Goal: Transaction & Acquisition: Purchase product/service

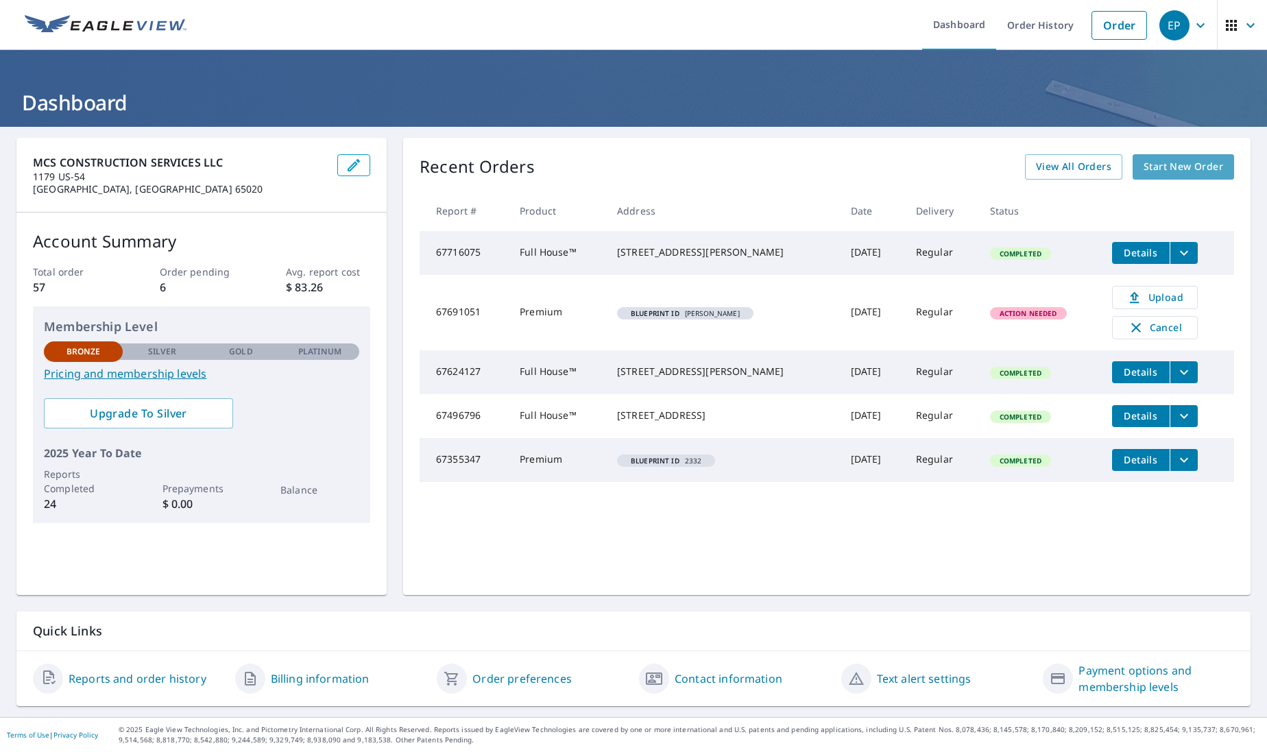
click at [1184, 175] on link "Start New Order" at bounding box center [1183, 166] width 101 height 25
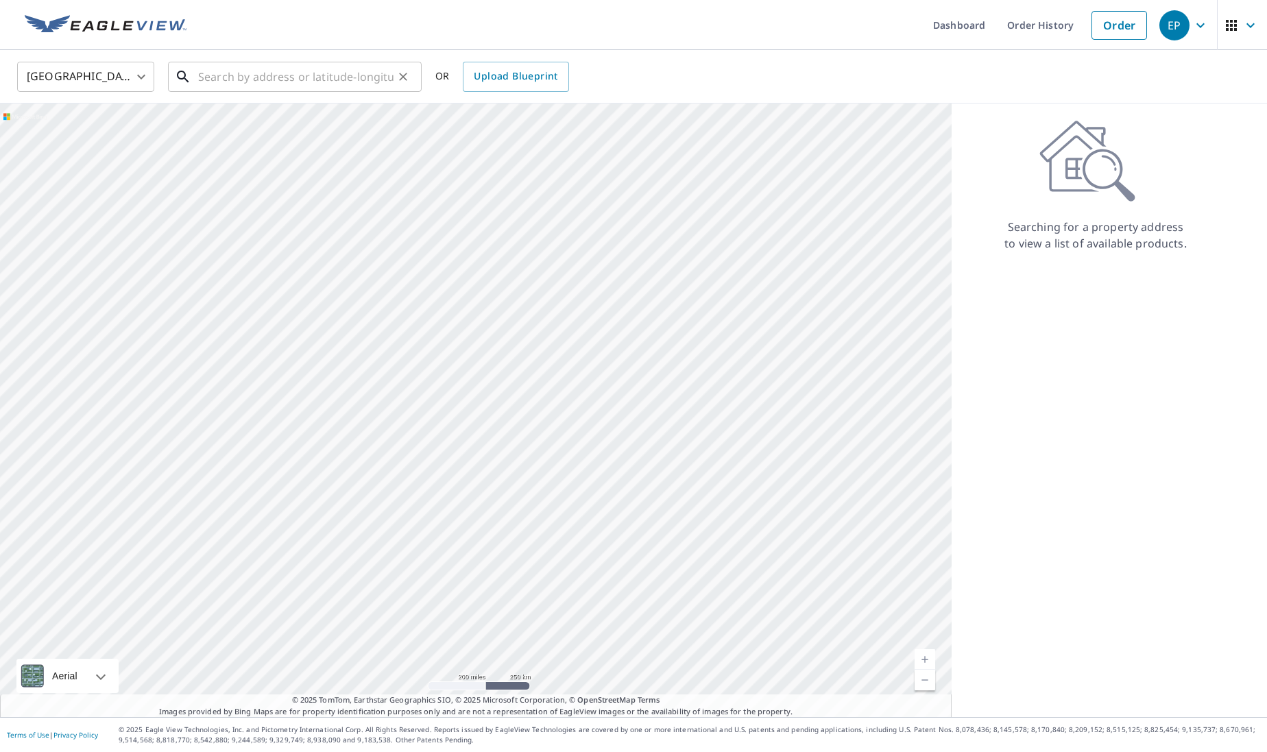
click at [274, 79] on input "text" at bounding box center [295, 77] width 195 height 38
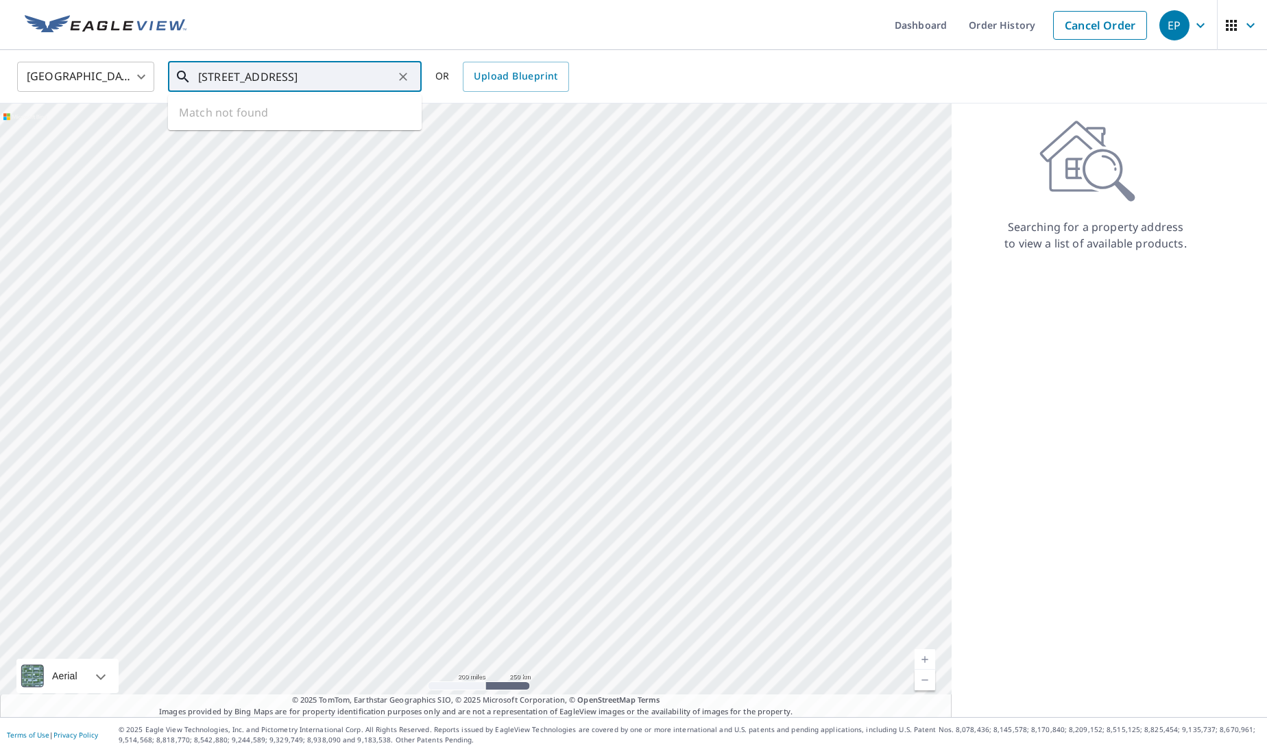
type input "[STREET_ADDRESS]"
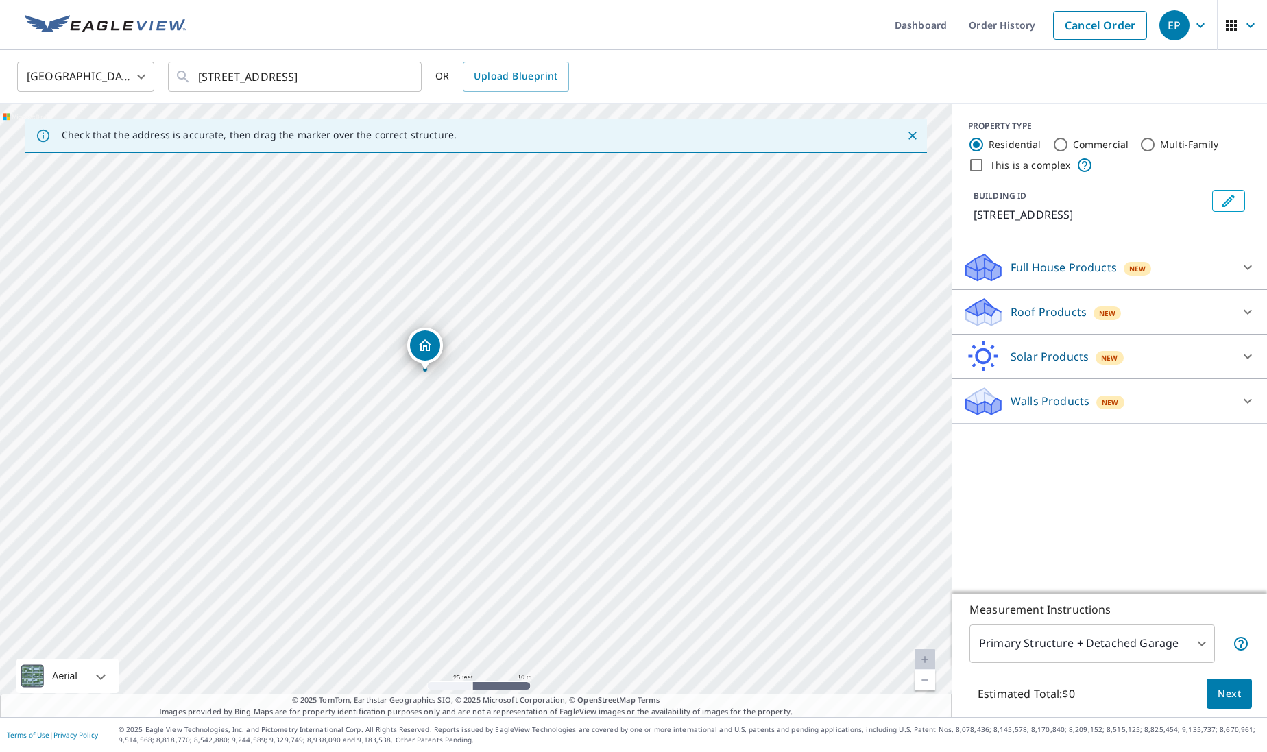
click at [431, 361] on div "[STREET_ADDRESS]" at bounding box center [425, 346] width 36 height 36
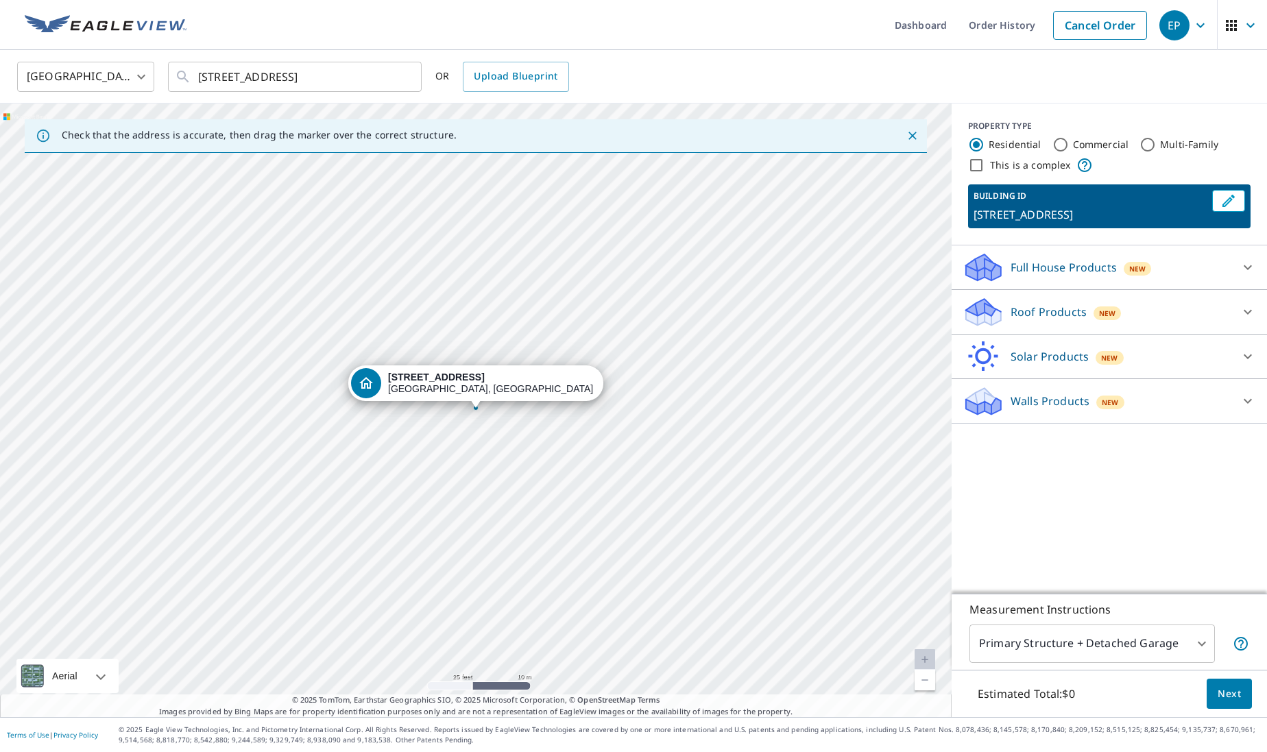
click at [1053, 320] on p "Roof Products" at bounding box center [1049, 312] width 76 height 16
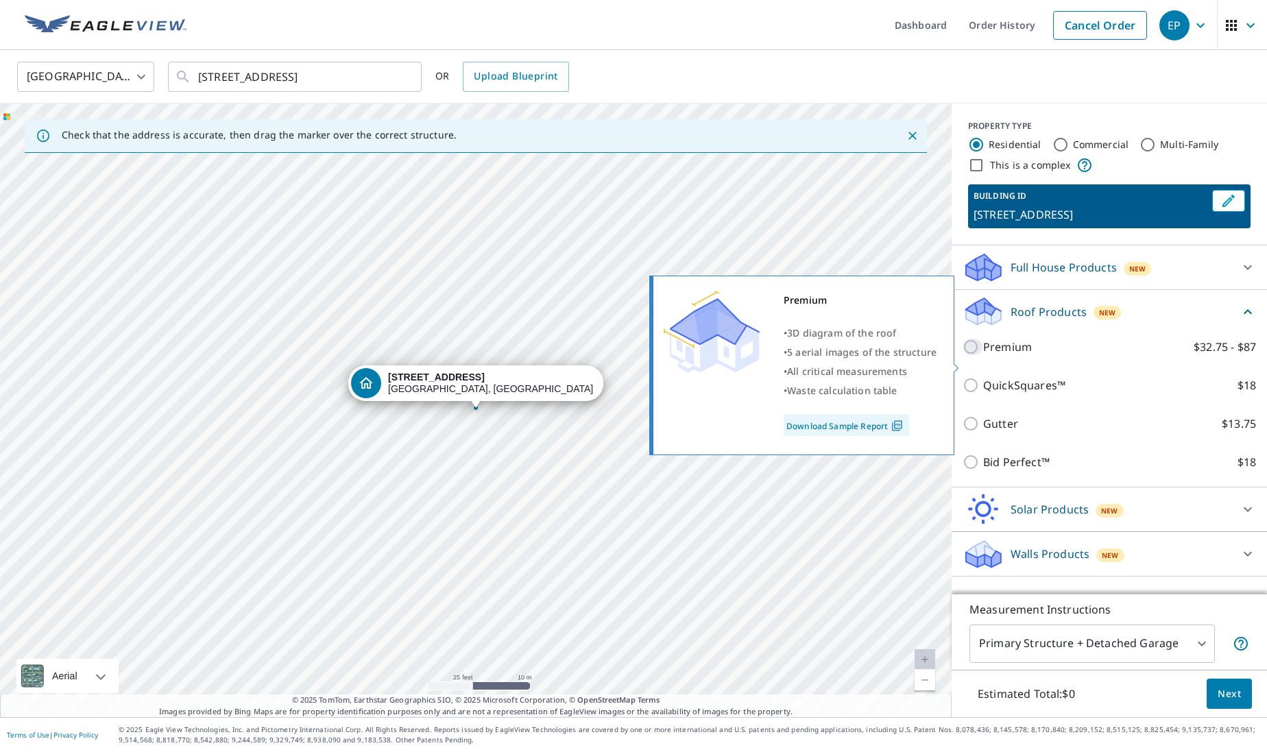
click at [973, 355] on input "Premium $32.75 - $87" at bounding box center [973, 347] width 21 height 16
checkbox input "true"
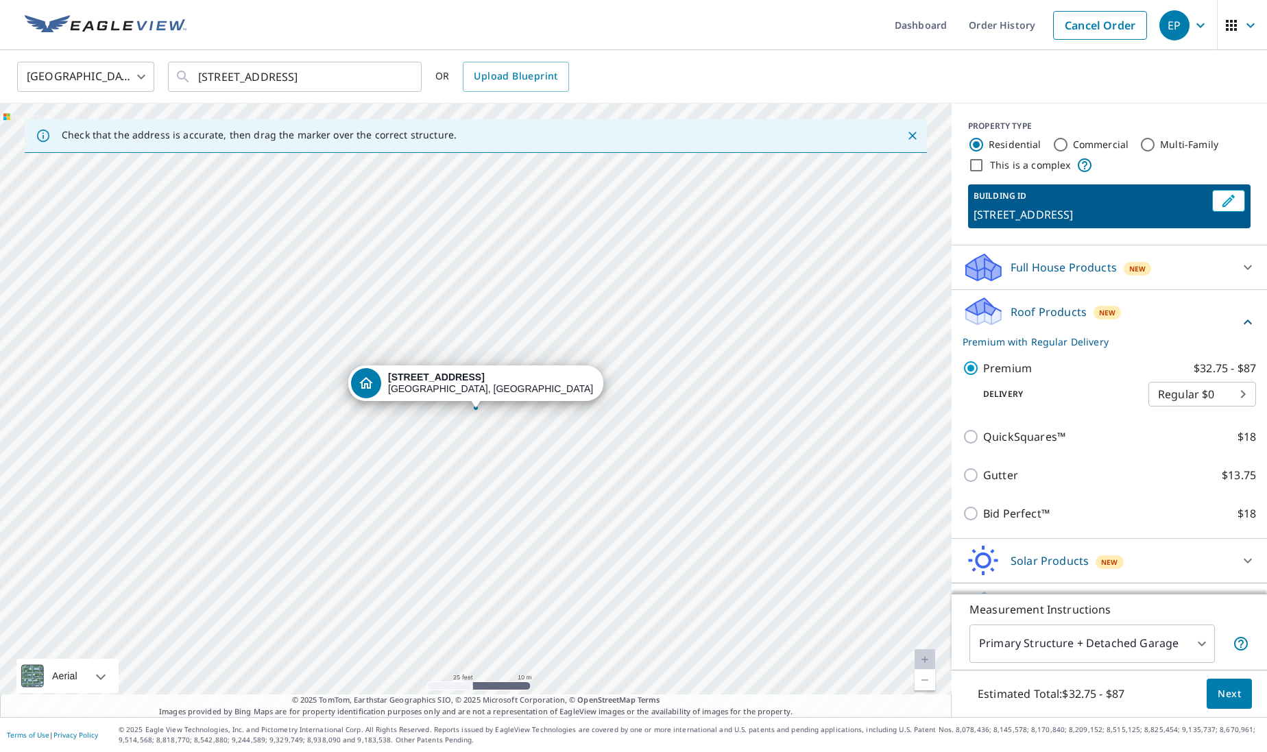
click at [1228, 691] on span "Next" at bounding box center [1229, 694] width 23 height 17
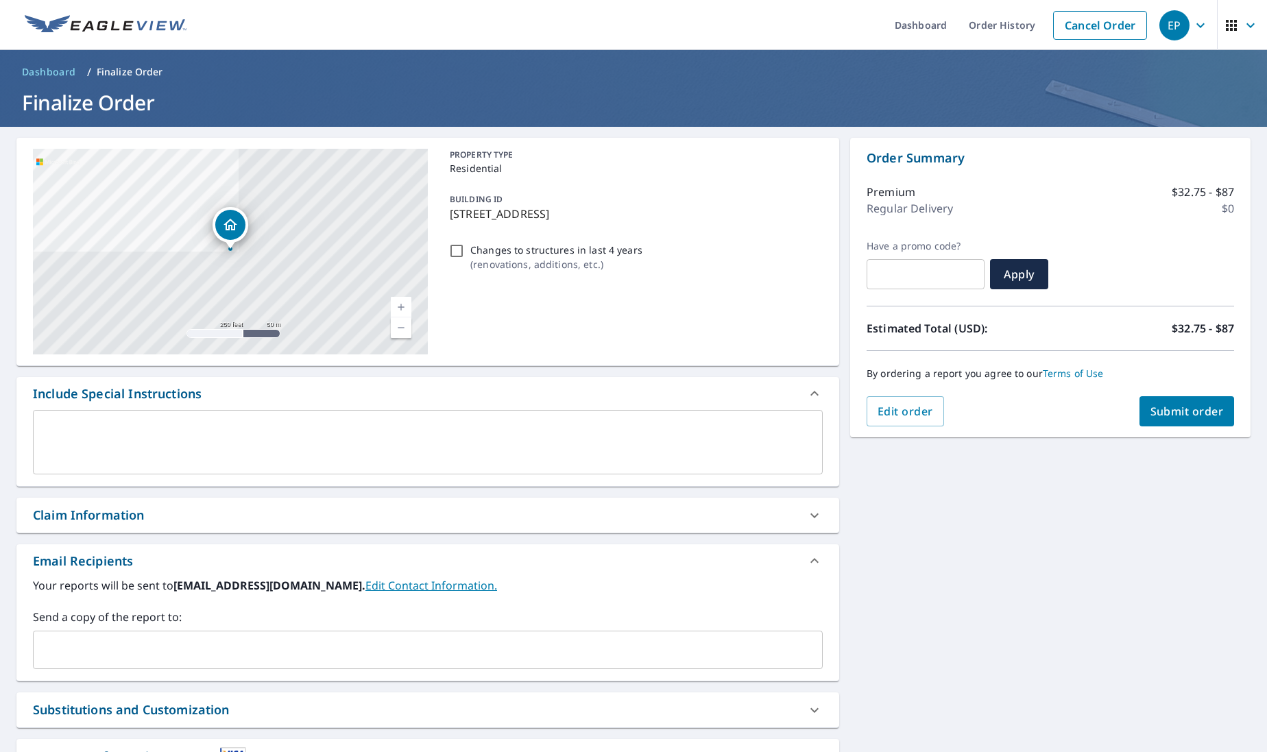
scroll to position [3, 0]
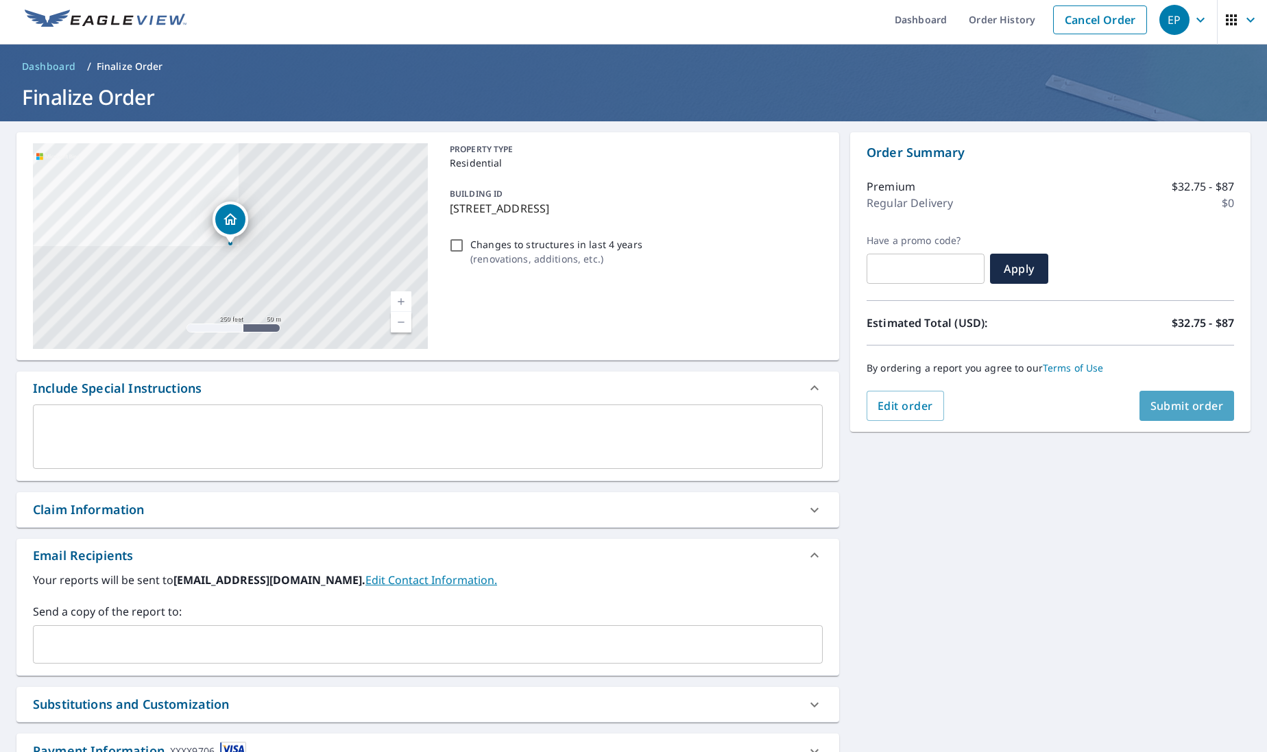
click at [1187, 415] on button "Submit order" at bounding box center [1187, 406] width 95 height 30
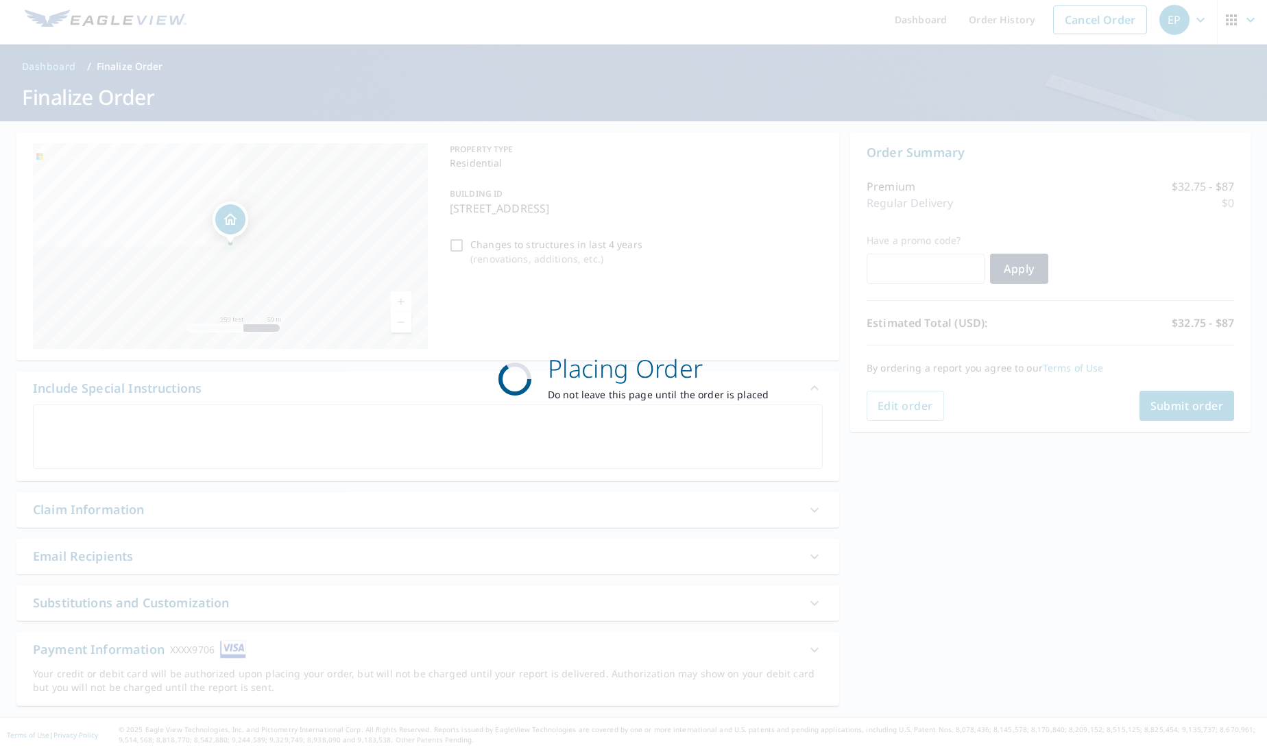
scroll to position [2, 0]
